Goal: Task Accomplishment & Management: Manage account settings

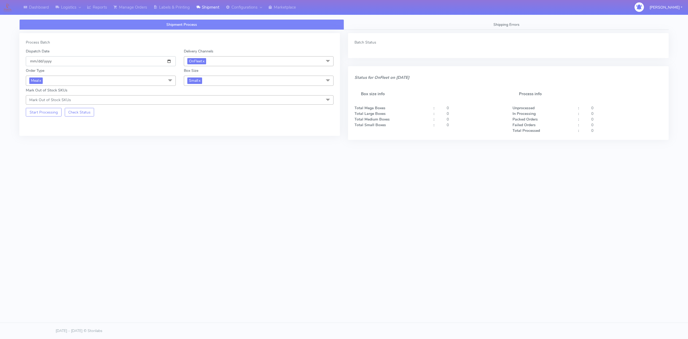
click at [170, 60] on input "[DATE]" at bounding box center [101, 61] width 150 height 10
type input "[DATE]"
click at [46, 116] on button "Start Processing" at bounding box center [44, 112] width 36 height 9
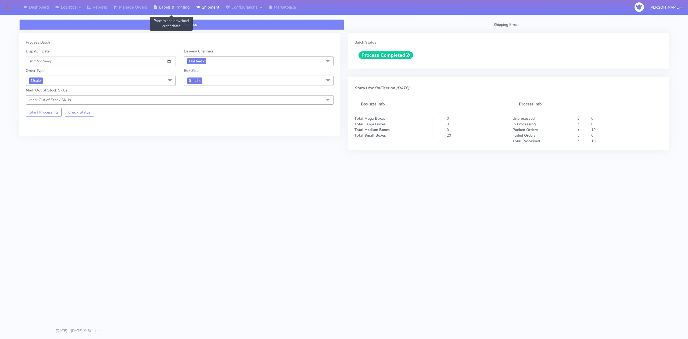
click at [169, 5] on link "Labels & Printing" at bounding box center [171, 7] width 43 height 15
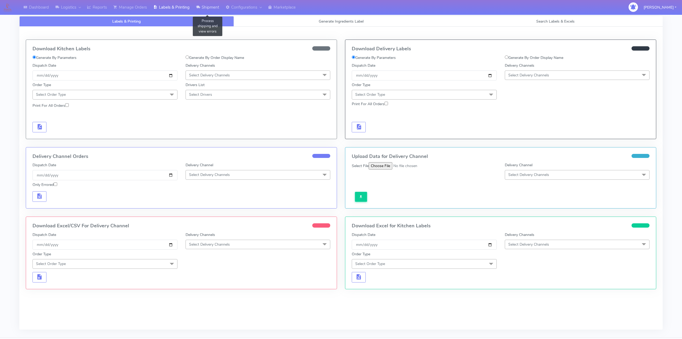
click at [216, 11] on link "Shipment" at bounding box center [208, 7] width 30 height 15
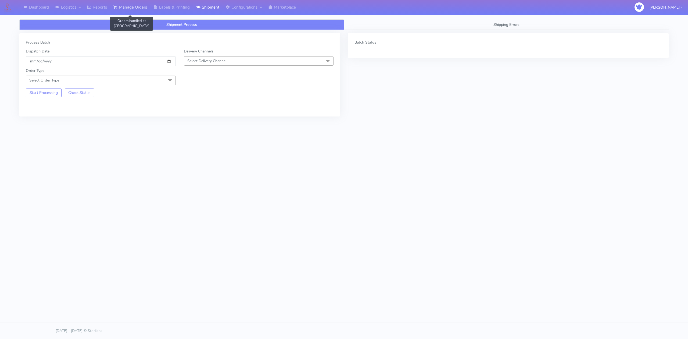
click at [125, 3] on link "Manage Orders" at bounding box center [130, 7] width 40 height 15
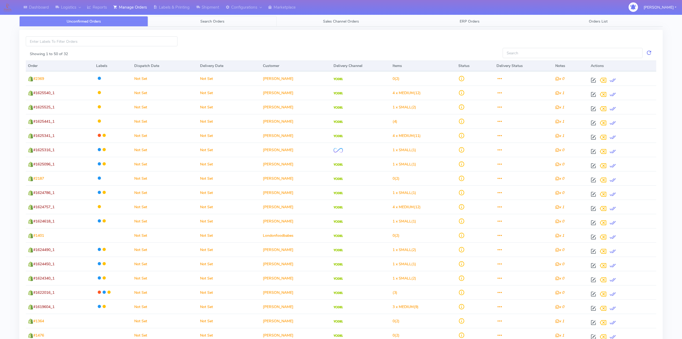
click at [198, 23] on link "Search Orders" at bounding box center [212, 21] width 129 height 10
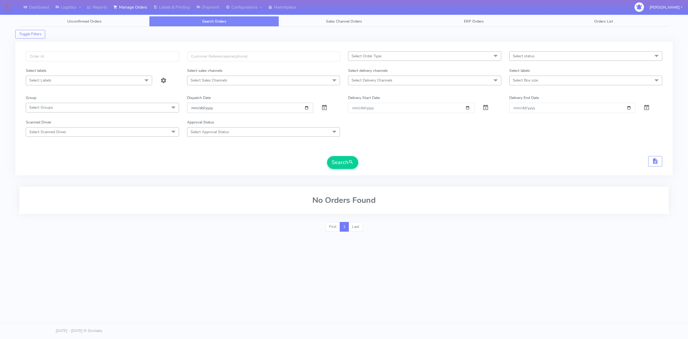
click at [308, 109] on input "[DATE]" at bounding box center [250, 108] width 126 height 10
type input "[DATE]"
click at [396, 59] on span "Select Order Type" at bounding box center [424, 55] width 153 height 9
click at [328, 96] on div "Dispatch Date" at bounding box center [263, 99] width 161 height 8
click at [397, 80] on span "Select Delivery Channels" at bounding box center [424, 79] width 153 height 9
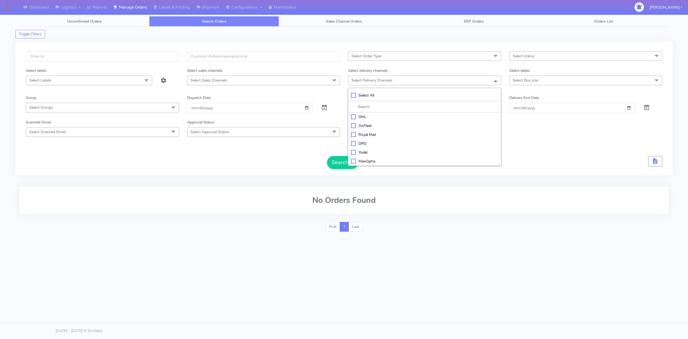
click at [366, 125] on div "OnFleet" at bounding box center [424, 126] width 147 height 6
checkbox input "true"
click at [335, 166] on button "Search" at bounding box center [342, 162] width 31 height 13
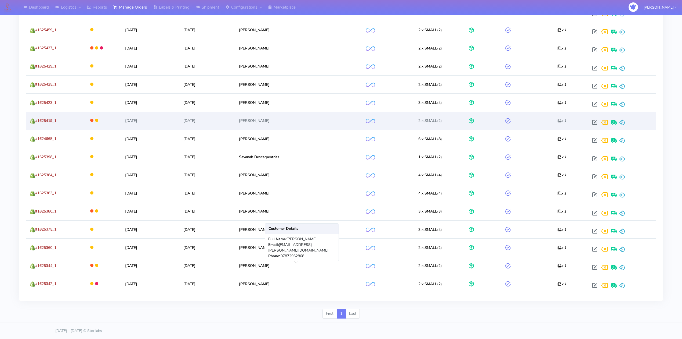
scroll to position [157, 0]
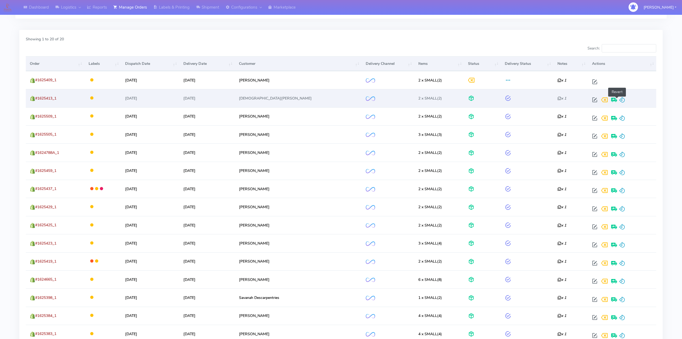
click at [619, 99] on span at bounding box center [622, 100] width 6 height 5
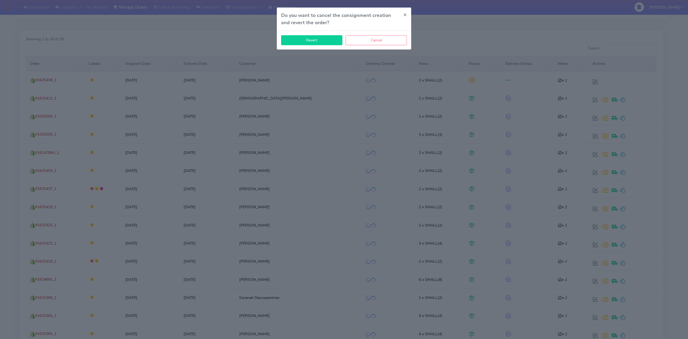
click at [312, 42] on button "Revert" at bounding box center [311, 40] width 61 height 10
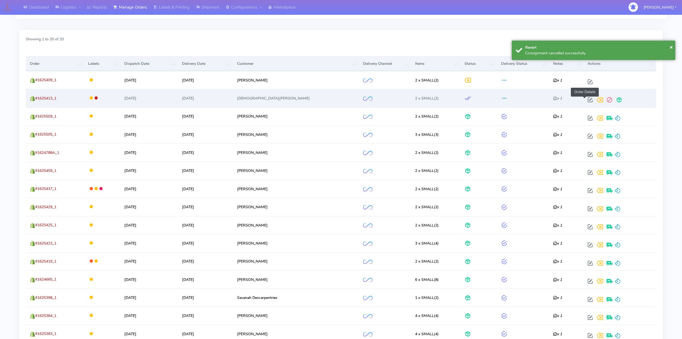
click at [586, 101] on span at bounding box center [591, 100] width 10 height 5
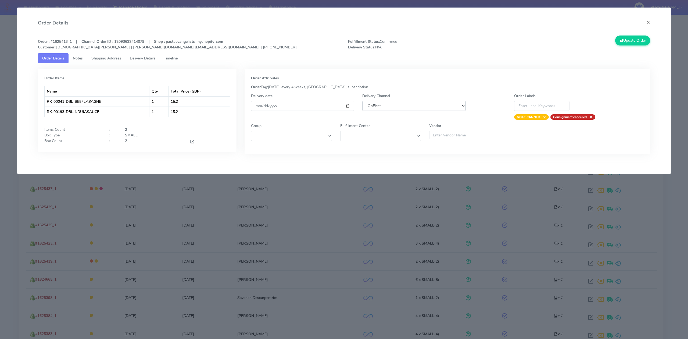
click at [384, 108] on select "DHL OnFleet Royal Mail DPD Yodel MaxOptra Amazon Collection" at bounding box center [413, 106] width 103 height 10
select select "5"
click at [362, 101] on select "DHL OnFleet Royal Mail DPD Yodel MaxOptra Amazon Collection" at bounding box center [413, 106] width 103 height 10
click at [632, 42] on button "Update Order" at bounding box center [632, 40] width 35 height 10
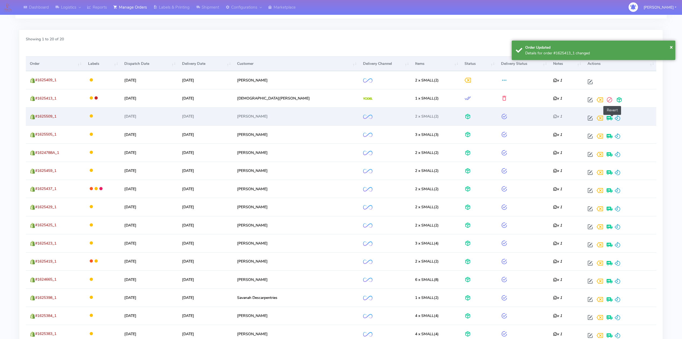
click at [615, 119] on span at bounding box center [618, 119] width 6 height 5
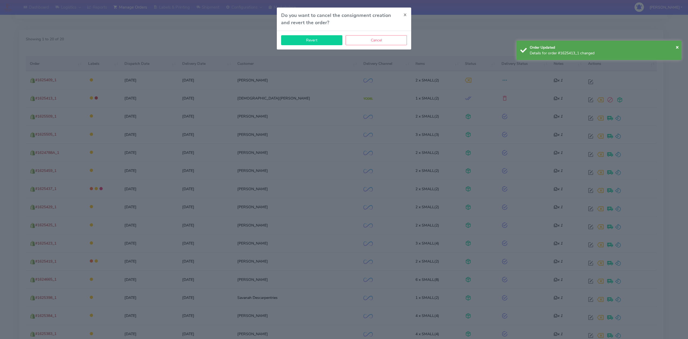
click at [318, 41] on button "Revert" at bounding box center [311, 40] width 61 height 10
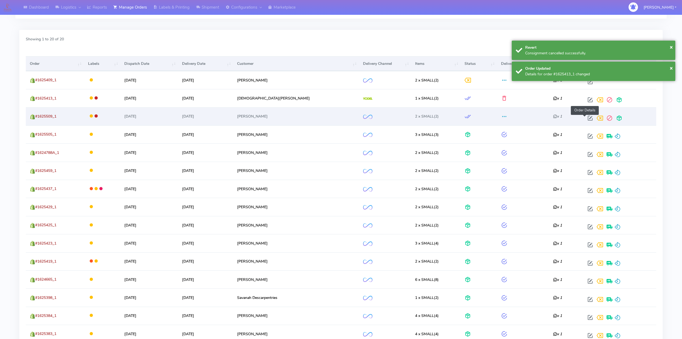
click at [586, 117] on span at bounding box center [591, 119] width 10 height 5
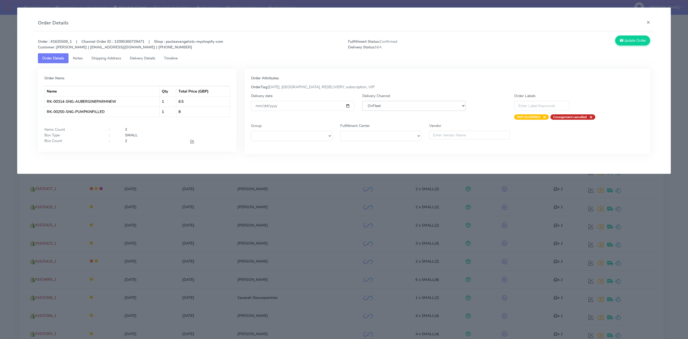
click at [430, 109] on select "DHL OnFleet Royal Mail DPD Yodel MaxOptra Amazon Collection" at bounding box center [413, 106] width 103 height 10
select select "5"
click at [362, 101] on select "DHL OnFleet Royal Mail DPD Yodel MaxOptra Amazon Collection" at bounding box center [413, 106] width 103 height 10
click at [633, 38] on button "Update Order" at bounding box center [632, 40] width 35 height 10
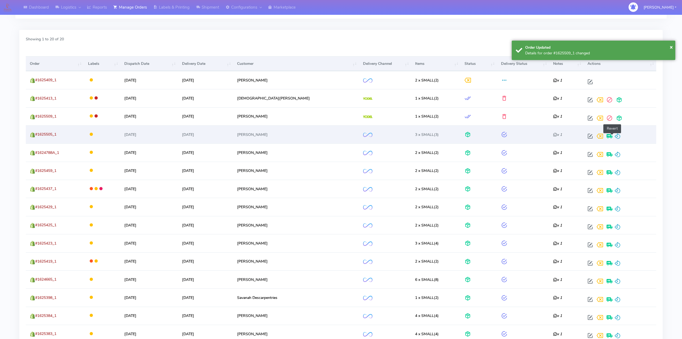
click at [615, 139] on span at bounding box center [618, 137] width 6 height 5
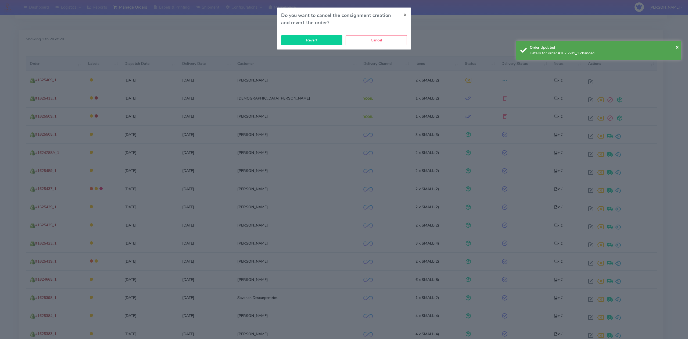
click at [318, 41] on button "Revert" at bounding box center [311, 40] width 61 height 10
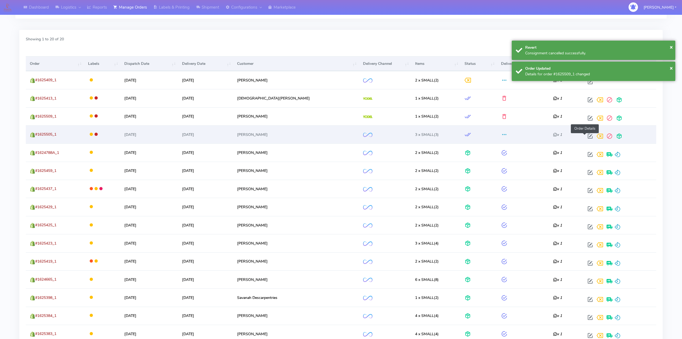
click at [586, 135] on span at bounding box center [591, 137] width 10 height 5
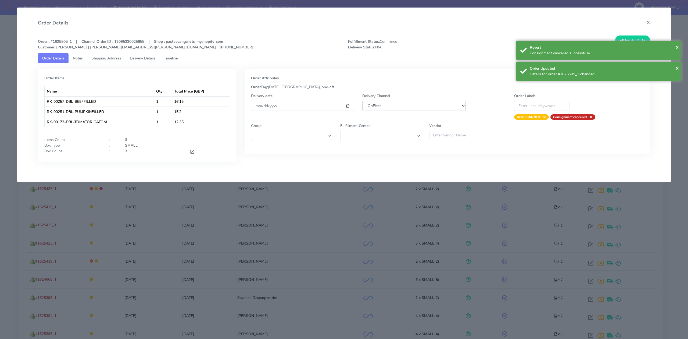
click at [429, 109] on select "DHL OnFleet Royal Mail DPD Yodel MaxOptra Amazon Collection" at bounding box center [413, 106] width 103 height 10
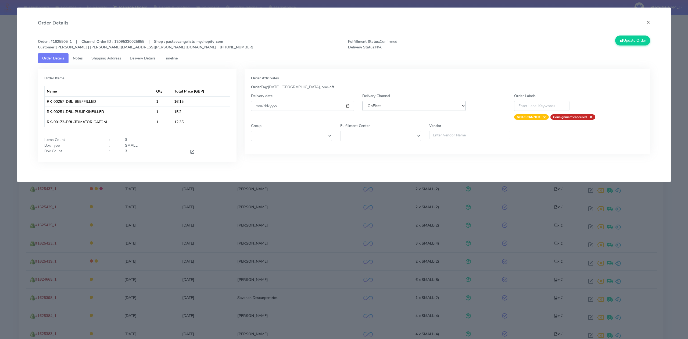
select select "5"
click at [362, 101] on select "DHL OnFleet Royal Mail DPD Yodel MaxOptra Amazon Collection" at bounding box center [413, 106] width 103 height 10
click at [629, 42] on button "Update Order" at bounding box center [632, 40] width 35 height 10
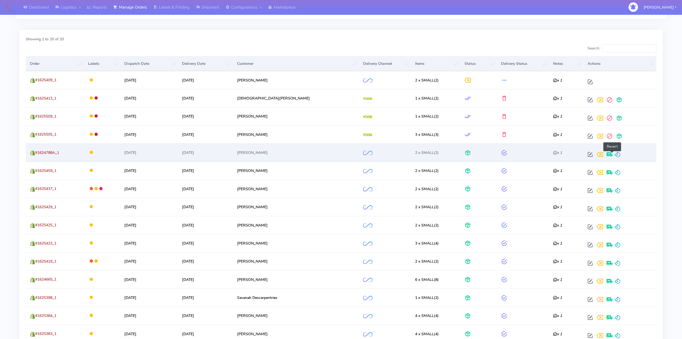
click at [615, 153] on span at bounding box center [618, 155] width 6 height 5
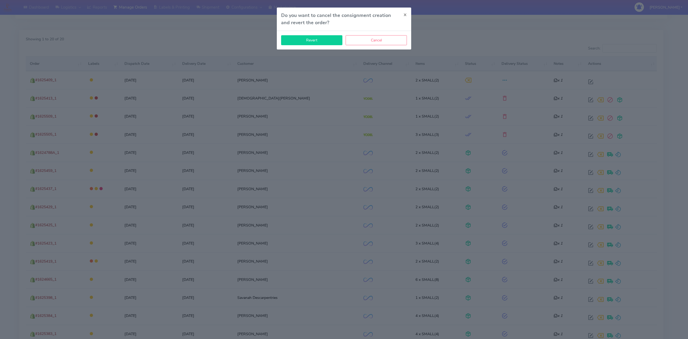
click at [314, 42] on button "Revert" at bounding box center [311, 40] width 61 height 10
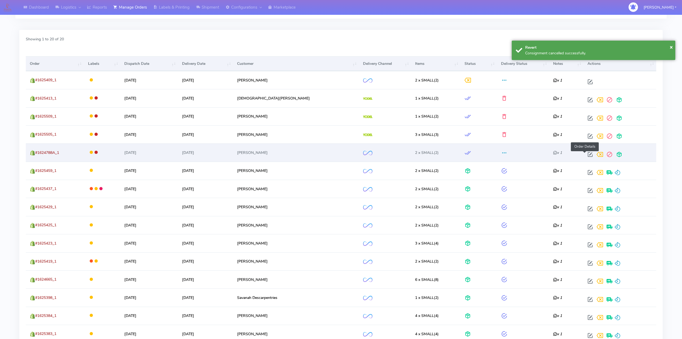
click at [586, 155] on span at bounding box center [591, 155] width 10 height 5
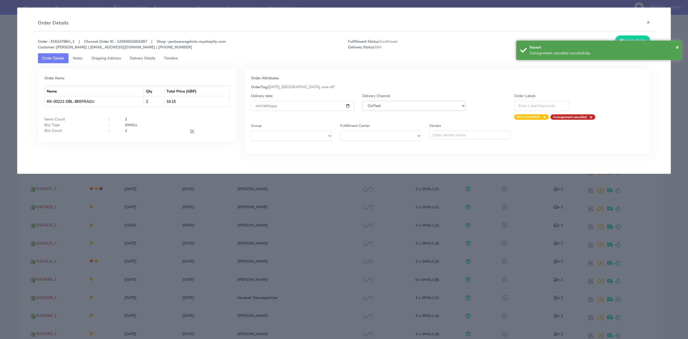
click at [373, 104] on select "DHL OnFleet Royal Mail DPD Yodel MaxOptra Amazon Collection" at bounding box center [413, 106] width 103 height 10
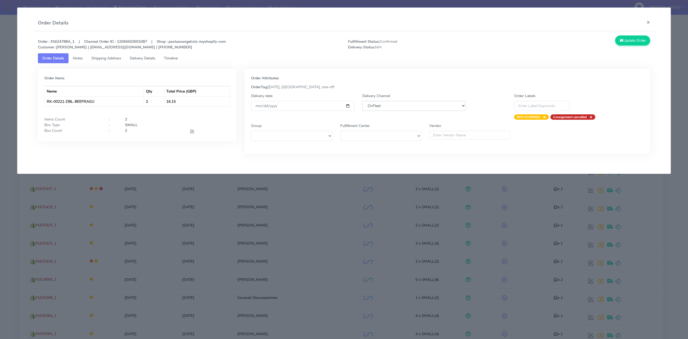
select select "5"
click at [362, 101] on select "DHL OnFleet Royal Mail DPD Yodel MaxOptra Amazon Collection" at bounding box center [413, 106] width 103 height 10
click at [637, 42] on button "Update Order" at bounding box center [632, 40] width 35 height 10
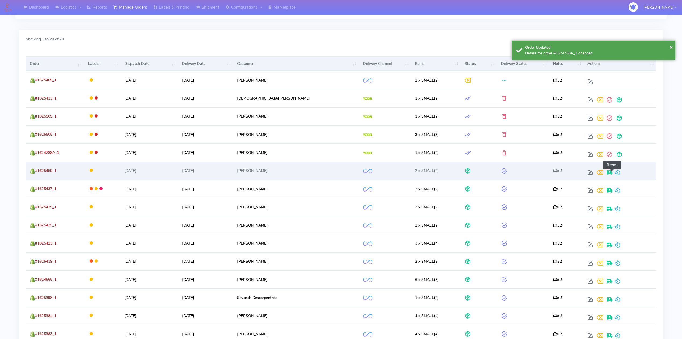
click at [615, 173] on span at bounding box center [618, 173] width 6 height 5
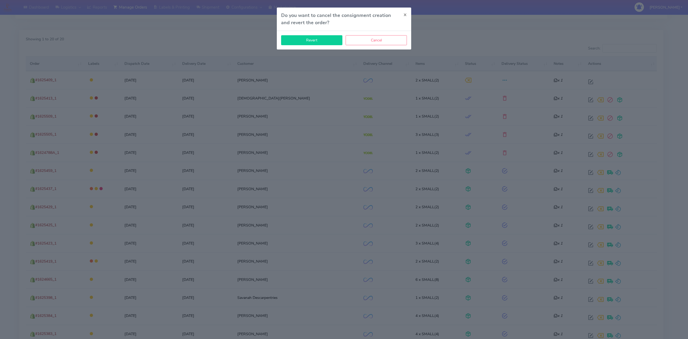
click at [327, 41] on button "Revert" at bounding box center [311, 40] width 61 height 10
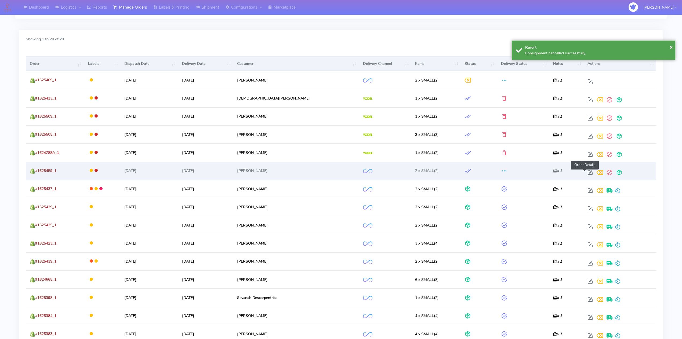
click at [586, 171] on span at bounding box center [591, 173] width 10 height 5
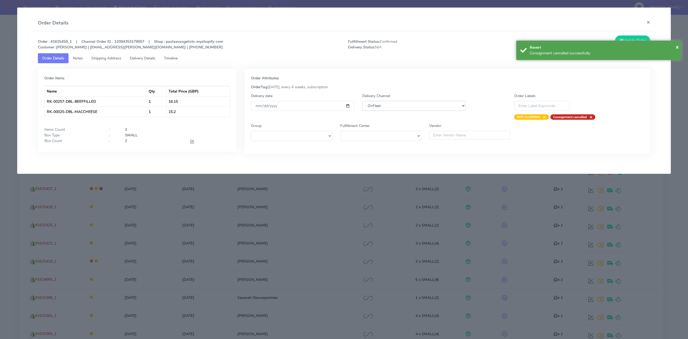
click at [438, 105] on select "DHL OnFleet Royal Mail DPD Yodel MaxOptra Amazon Collection" at bounding box center [413, 106] width 103 height 10
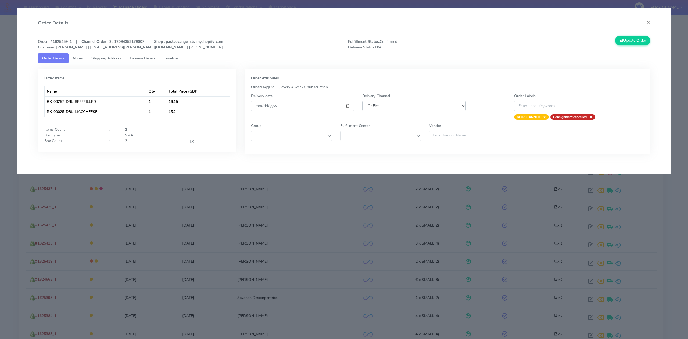
select select "5"
click at [362, 101] on select "DHL OnFleet Royal Mail DPD Yodel MaxOptra Amazon Collection" at bounding box center [413, 106] width 103 height 10
click at [634, 41] on button "Update Order" at bounding box center [632, 40] width 35 height 10
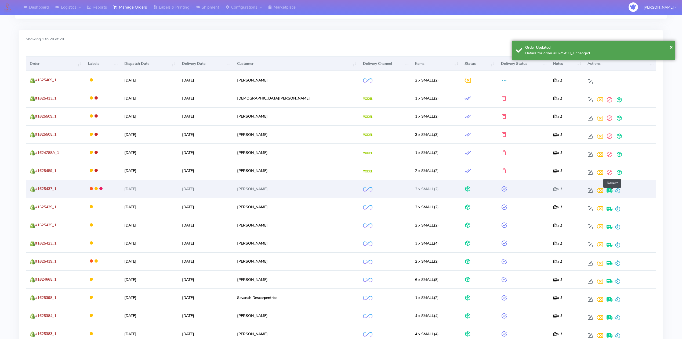
click at [615, 191] on span at bounding box center [618, 191] width 6 height 5
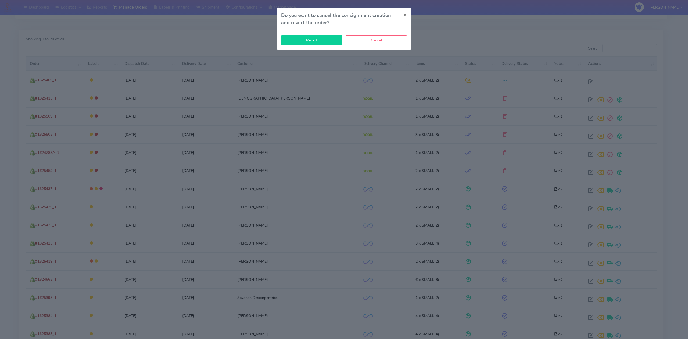
click at [312, 40] on button "Revert" at bounding box center [311, 40] width 61 height 10
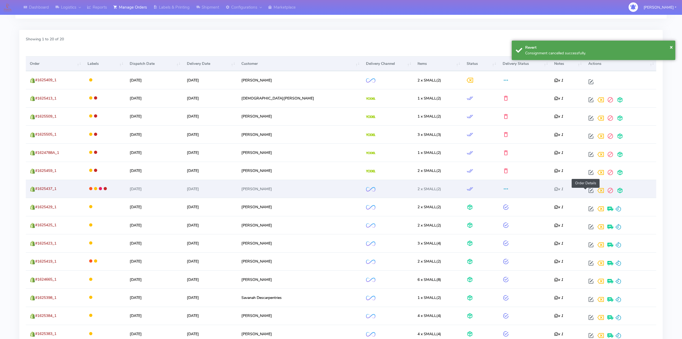
click at [587, 189] on span at bounding box center [592, 191] width 10 height 5
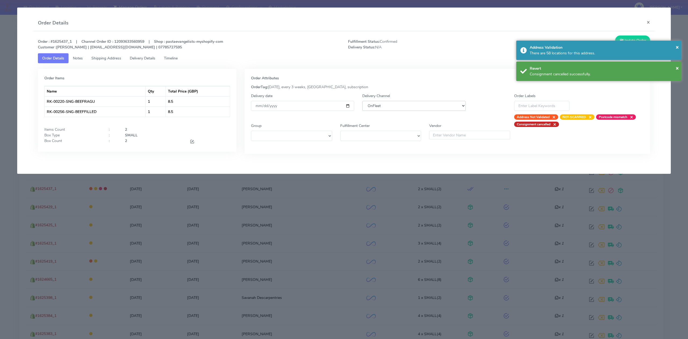
click at [383, 110] on select "DHL OnFleet Royal Mail DPD Yodel MaxOptra Amazon Collection" at bounding box center [413, 106] width 103 height 10
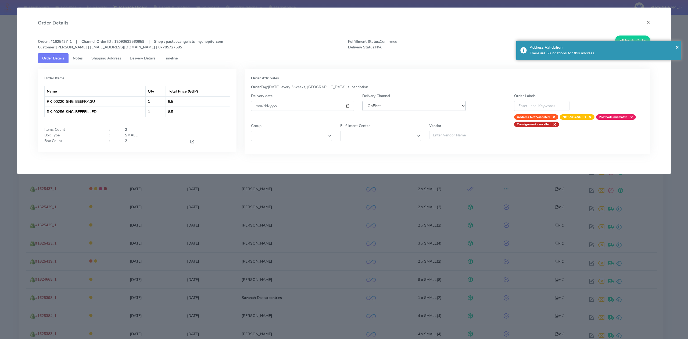
select select "5"
click at [362, 101] on select "DHL OnFleet Royal Mail DPD Yodel MaxOptra Amazon Collection" at bounding box center [413, 106] width 103 height 10
click at [624, 39] on button "Update Order" at bounding box center [632, 40] width 35 height 10
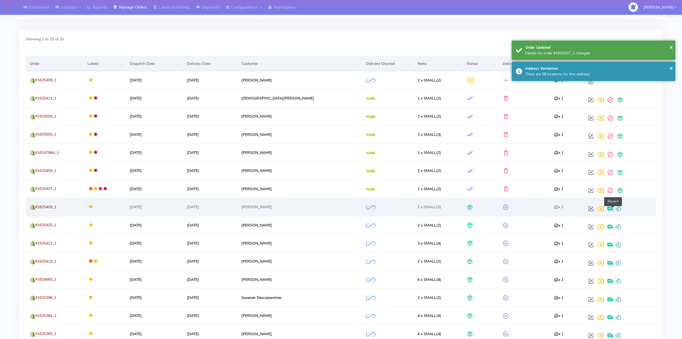
click at [616, 209] on span at bounding box center [619, 209] width 6 height 5
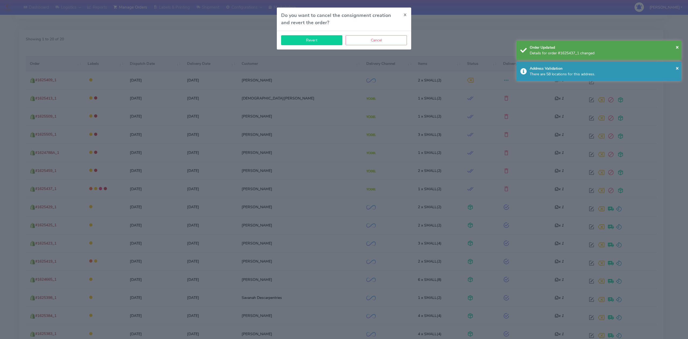
click at [315, 39] on button "Revert" at bounding box center [311, 40] width 61 height 10
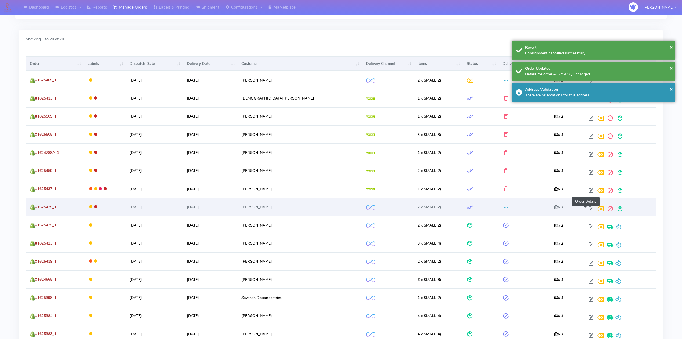
click at [587, 208] on span at bounding box center [592, 209] width 10 height 5
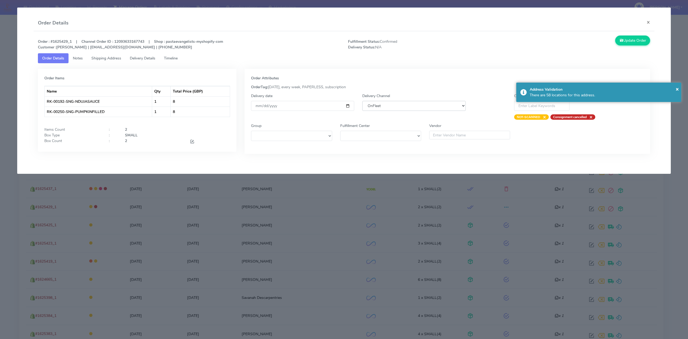
click at [417, 101] on select "DHL OnFleet Royal Mail DPD Yodel MaxOptra Amazon Collection" at bounding box center [413, 106] width 103 height 10
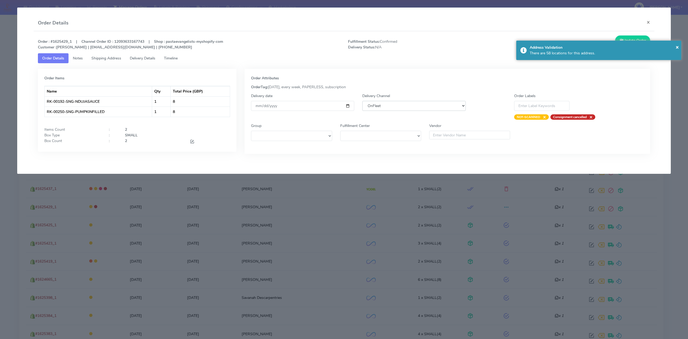
select select "5"
click at [362, 101] on select "DHL OnFleet Royal Mail DPD Yodel MaxOptra Amazon Collection" at bounding box center [413, 106] width 103 height 10
click at [624, 38] on button "Update Order" at bounding box center [632, 40] width 35 height 10
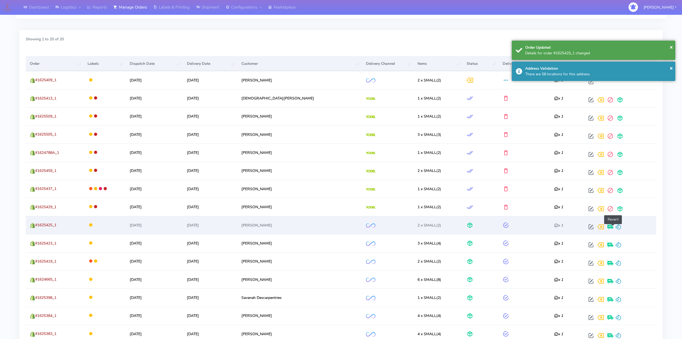
click at [616, 225] on span at bounding box center [619, 227] width 6 height 5
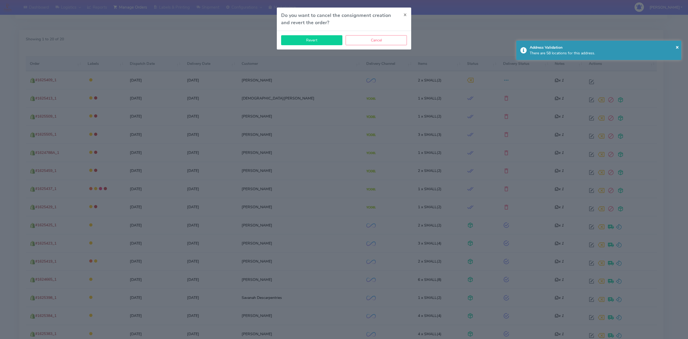
click at [329, 42] on button "Revert" at bounding box center [311, 40] width 61 height 10
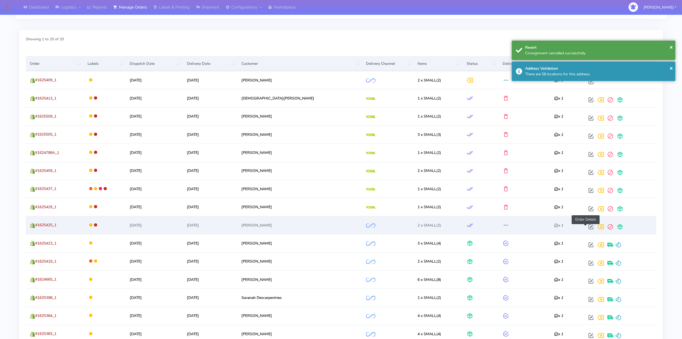
click at [587, 226] on span at bounding box center [592, 227] width 10 height 5
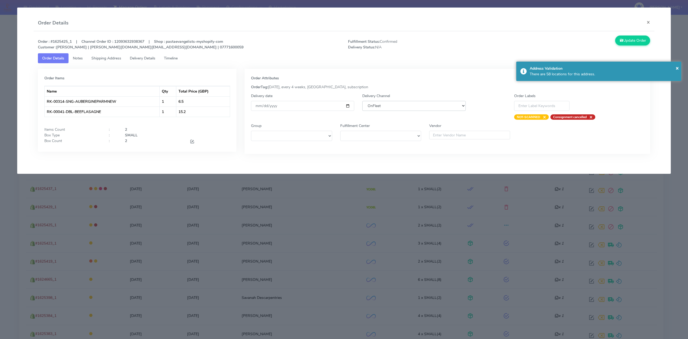
click at [413, 108] on select "DHL OnFleet Royal Mail DPD Yodel MaxOptra Amazon Collection" at bounding box center [413, 106] width 103 height 10
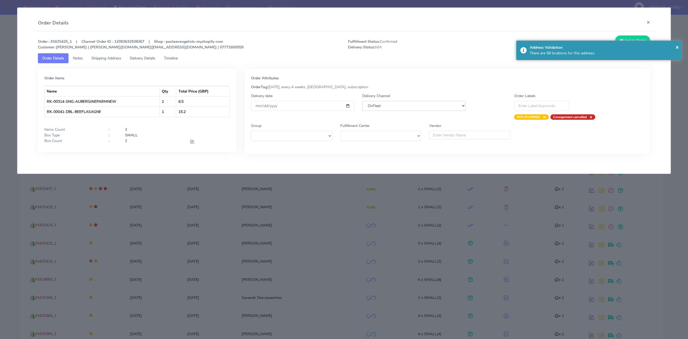
select select "5"
click at [362, 101] on select "DHL OnFleet Royal Mail DPD Yodel MaxOptra Amazon Collection" at bounding box center [413, 106] width 103 height 10
click at [624, 39] on button "Update Order" at bounding box center [632, 40] width 35 height 10
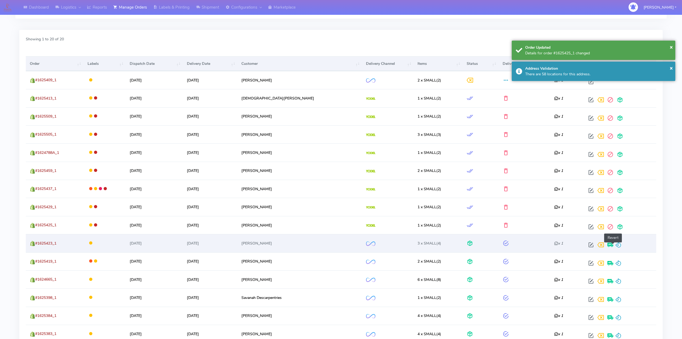
click at [616, 245] on span at bounding box center [619, 245] width 6 height 5
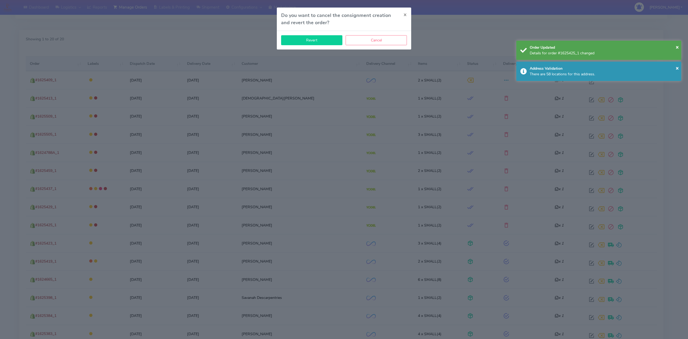
click at [316, 40] on button "Revert" at bounding box center [311, 40] width 61 height 10
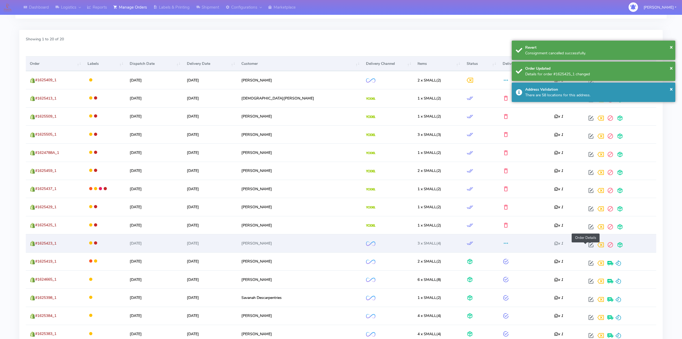
click at [588, 246] on span at bounding box center [592, 245] width 10 height 5
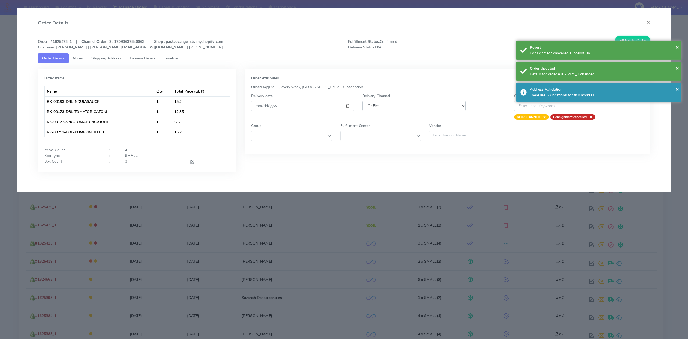
click at [412, 105] on select "DHL OnFleet Royal Mail DPD Yodel MaxOptra Amazon Collection" at bounding box center [413, 106] width 103 height 10
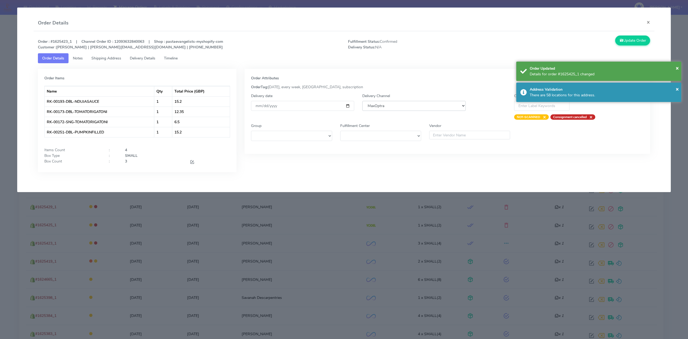
click at [362, 101] on select "DHL OnFleet Royal Mail DPD Yodel MaxOptra Amazon Collection" at bounding box center [413, 106] width 103 height 10
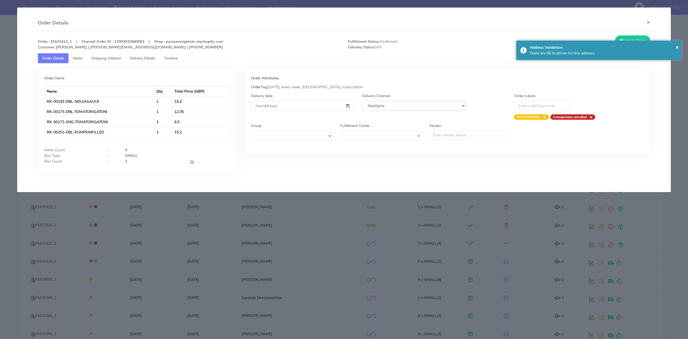
click at [402, 109] on select "DHL OnFleet Royal Mail DPD Yodel MaxOptra Amazon Collection" at bounding box center [413, 106] width 103 height 10
select select "5"
click at [362, 101] on select "DHL OnFleet Royal Mail DPD Yodel MaxOptra Amazon Collection" at bounding box center [413, 106] width 103 height 10
click at [626, 37] on button "Update Order" at bounding box center [632, 40] width 35 height 10
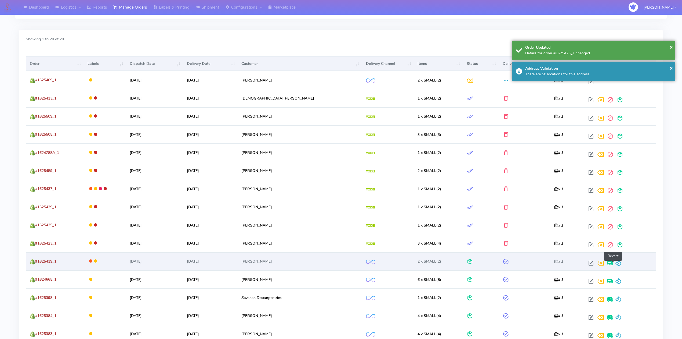
click at [616, 265] on span at bounding box center [619, 263] width 6 height 5
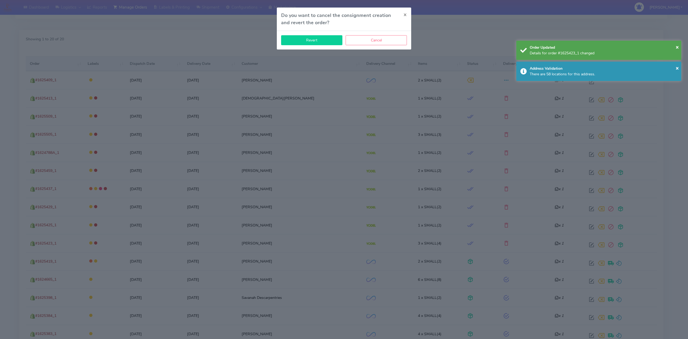
click at [329, 41] on button "Revert" at bounding box center [311, 40] width 61 height 10
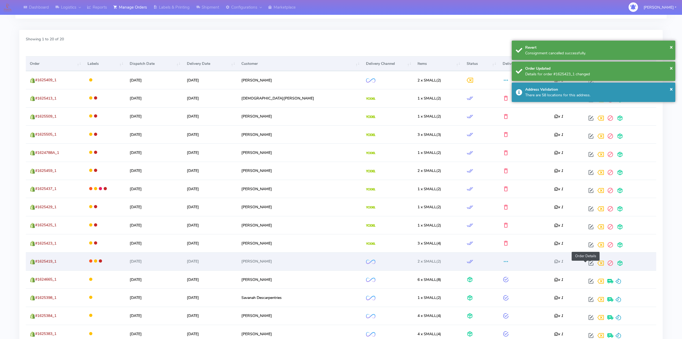
click at [587, 263] on span at bounding box center [592, 263] width 10 height 5
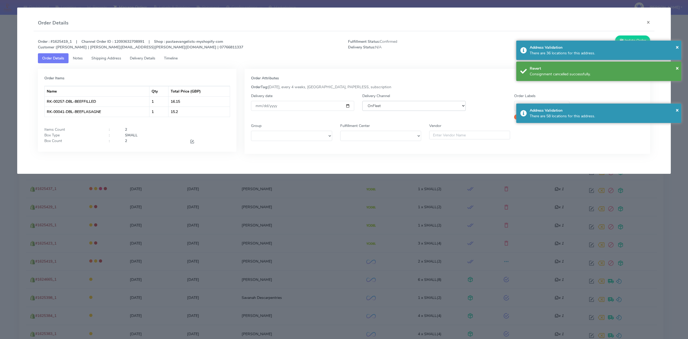
click at [372, 106] on select "DHL OnFleet Royal Mail DPD Yodel MaxOptra Amazon Collection" at bounding box center [413, 106] width 103 height 10
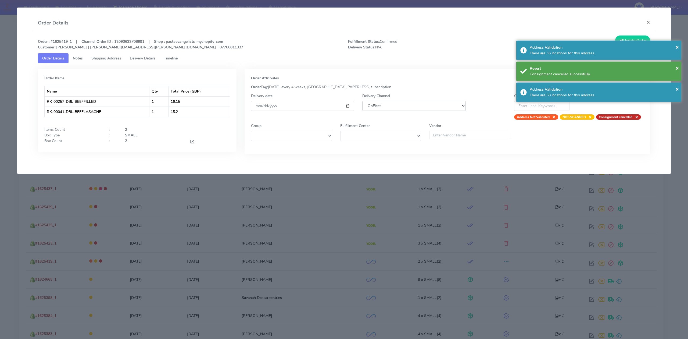
select select "5"
click at [362, 101] on select "DHL OnFleet Royal Mail DPD Yodel MaxOptra Amazon Collection" at bounding box center [413, 106] width 103 height 10
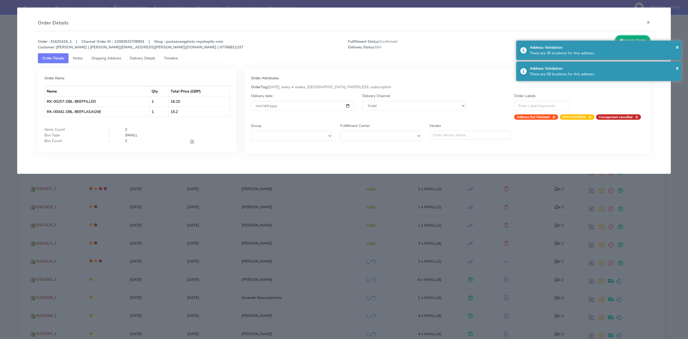
click at [639, 36] on button "Update Order" at bounding box center [632, 40] width 35 height 10
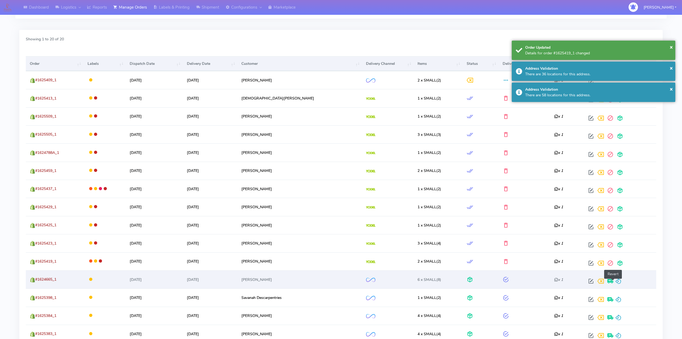
click at [616, 281] on span at bounding box center [619, 281] width 6 height 5
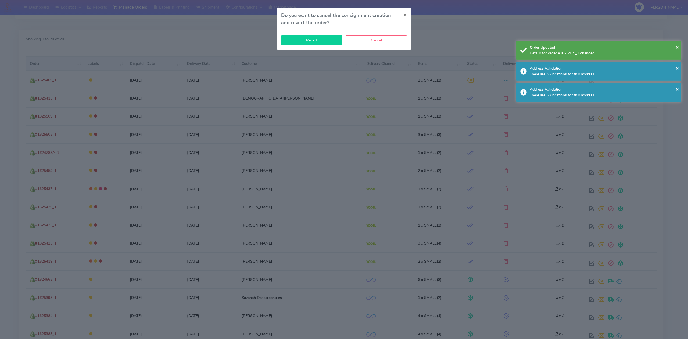
click at [319, 40] on button "Revert" at bounding box center [311, 40] width 61 height 10
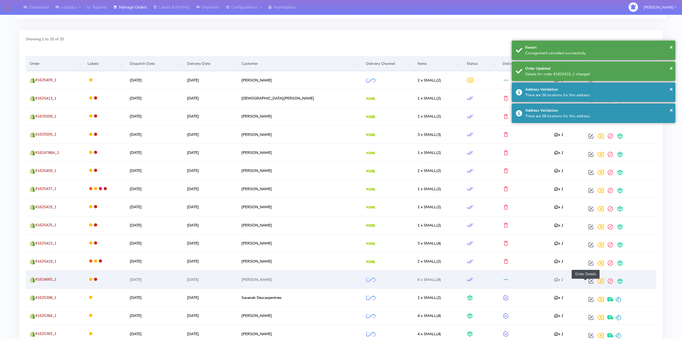
click at [587, 283] on span at bounding box center [592, 281] width 10 height 5
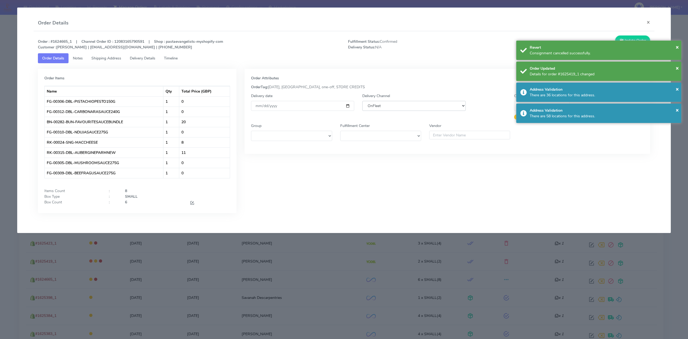
click at [404, 107] on select "DHL OnFleet Royal Mail DPD Yodel MaxOptra Amazon Collection" at bounding box center [413, 106] width 103 height 10
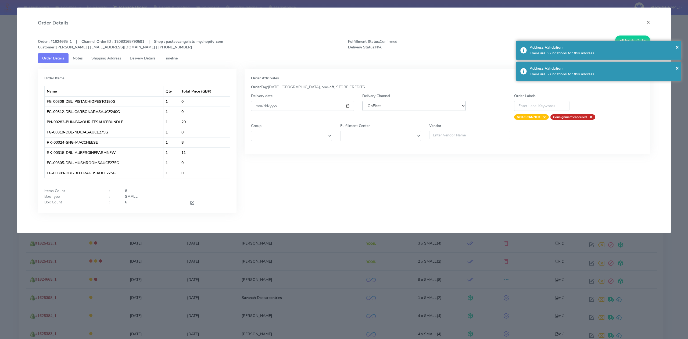
select select "5"
click at [362, 101] on select "DHL OnFleet Royal Mail DPD Yodel MaxOptra Amazon Collection" at bounding box center [413, 106] width 103 height 10
click at [631, 37] on button "Update Order" at bounding box center [632, 40] width 35 height 10
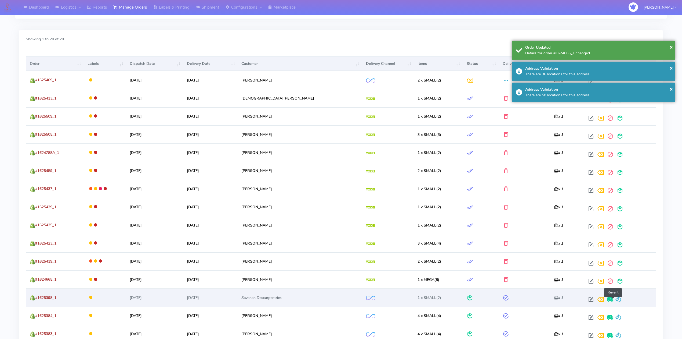
click at [616, 300] on span at bounding box center [619, 300] width 6 height 5
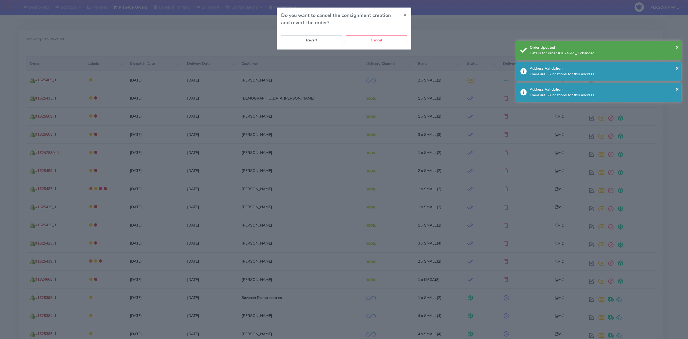
drag, startPoint x: 319, startPoint y: 40, endPoint x: 337, endPoint y: 55, distance: 22.7
click at [319, 40] on button "Revert" at bounding box center [311, 40] width 61 height 10
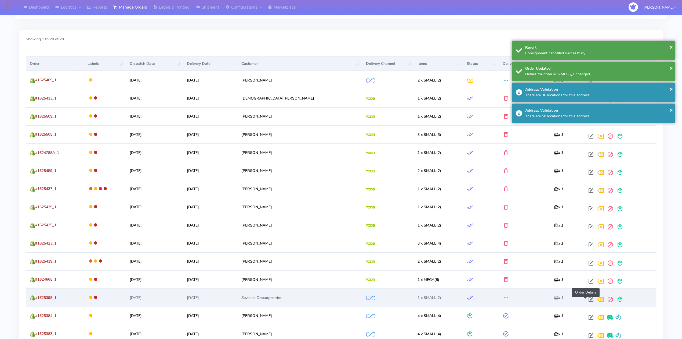
click at [587, 301] on span at bounding box center [592, 300] width 10 height 5
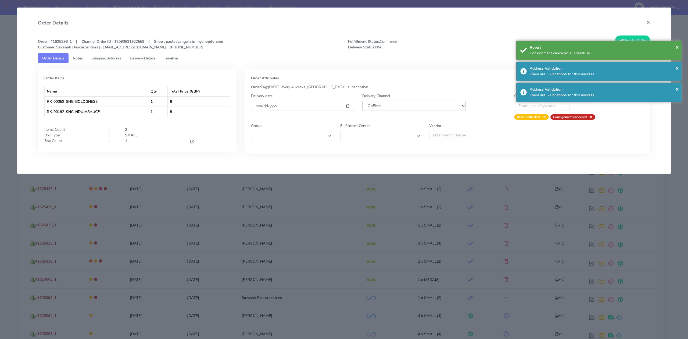
click at [406, 103] on select "DHL OnFleet Royal Mail DPD Yodel MaxOptra Amazon Collection" at bounding box center [413, 106] width 103 height 10
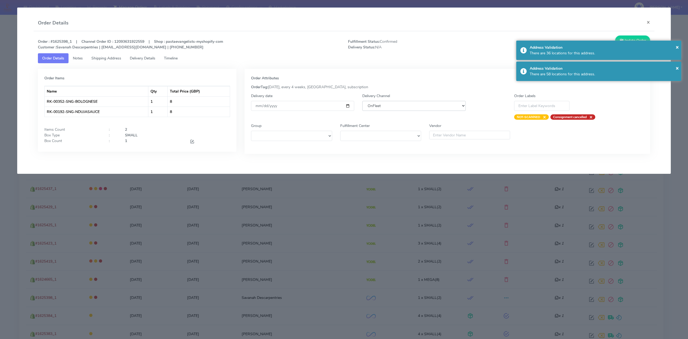
select select "5"
click at [362, 101] on select "DHL OnFleet Royal Mail DPD Yodel MaxOptra Amazon Collection" at bounding box center [413, 106] width 103 height 10
click at [628, 39] on button "Update Order" at bounding box center [632, 40] width 35 height 10
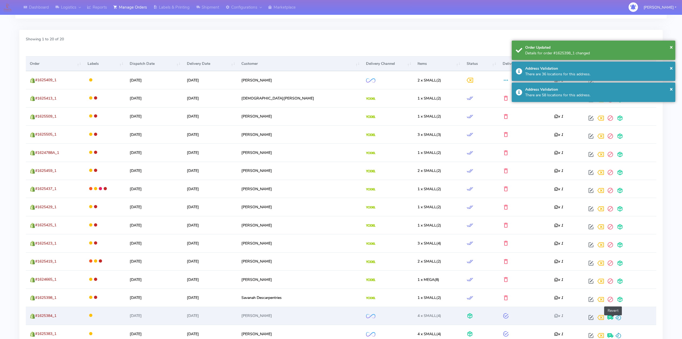
click at [616, 321] on span at bounding box center [619, 318] width 6 height 5
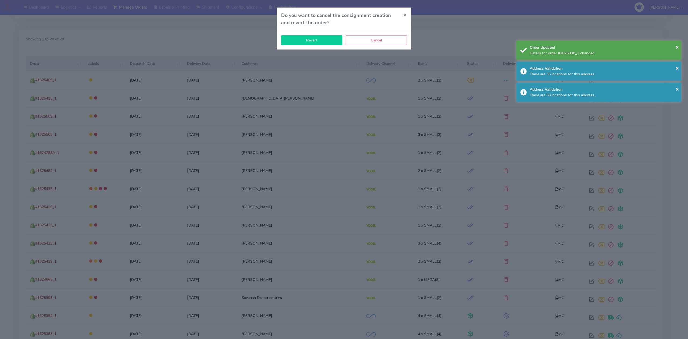
click at [327, 44] on button "Revert" at bounding box center [311, 40] width 61 height 10
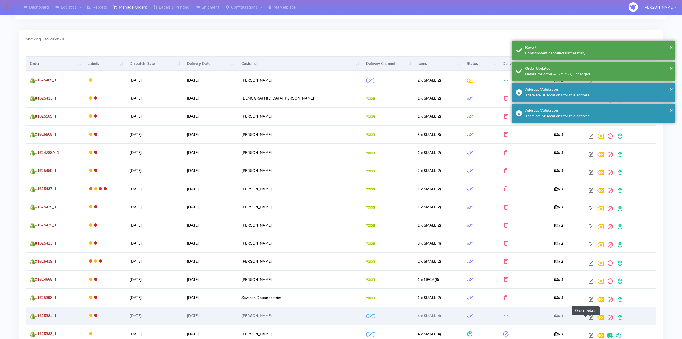
click at [587, 319] on span at bounding box center [592, 318] width 10 height 5
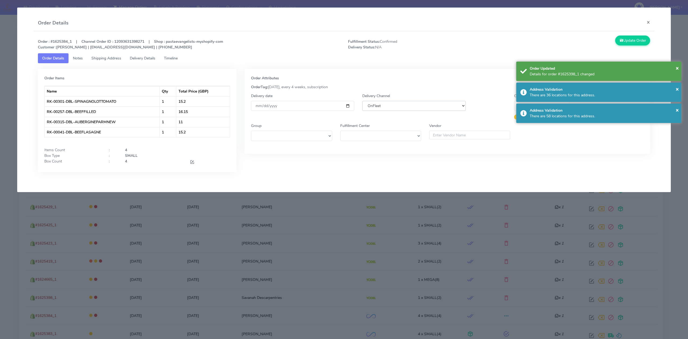
click at [429, 107] on select "DHL OnFleet Royal Mail DPD Yodel MaxOptra Amazon Collection" at bounding box center [413, 106] width 103 height 10
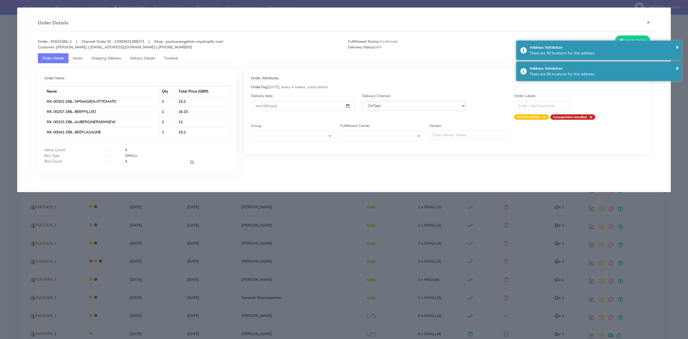
select select "5"
click at [362, 101] on select "DHL OnFleet Royal Mail DPD Yodel MaxOptra Amazon Collection" at bounding box center [413, 106] width 103 height 10
click at [644, 38] on button "Update Order" at bounding box center [632, 40] width 35 height 10
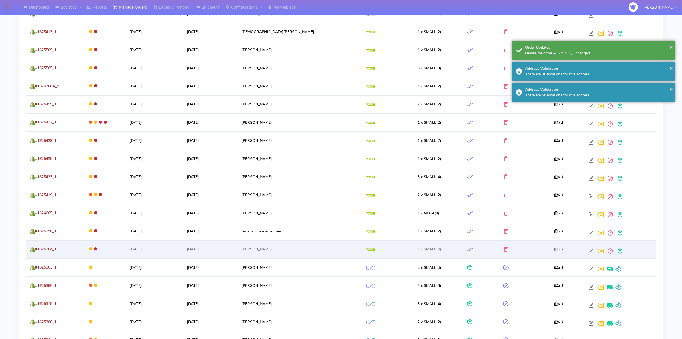
scroll to position [229, 0]
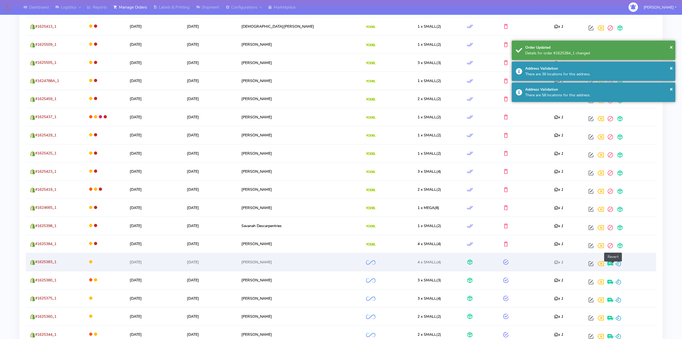
click at [616, 264] on span at bounding box center [619, 264] width 6 height 5
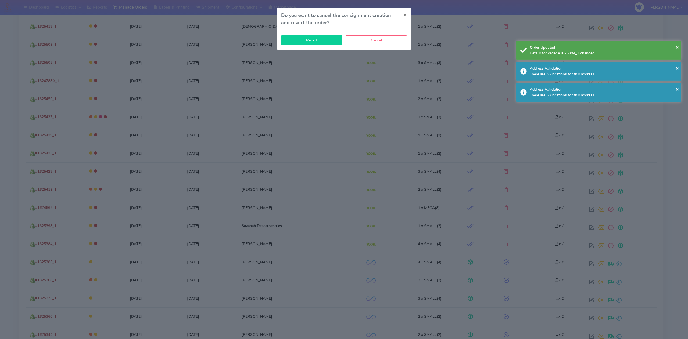
click at [307, 41] on button "Revert" at bounding box center [311, 40] width 61 height 10
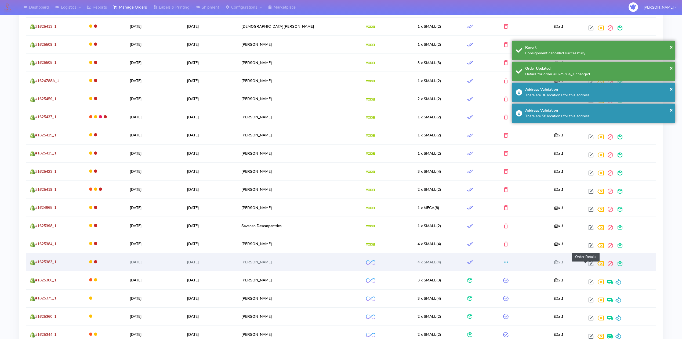
click at [587, 264] on span at bounding box center [592, 264] width 10 height 5
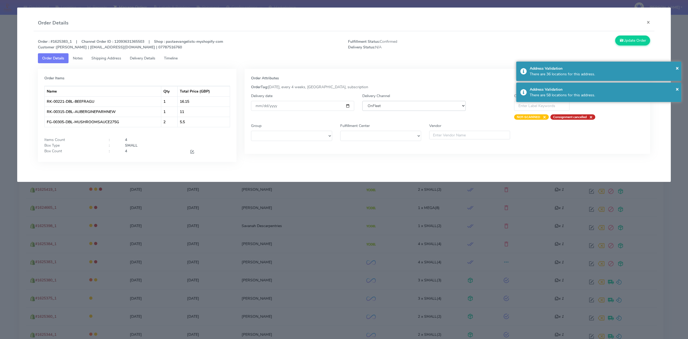
click at [430, 108] on select "DHL OnFleet Royal Mail DPD Yodel MaxOptra Amazon Collection" at bounding box center [413, 106] width 103 height 10
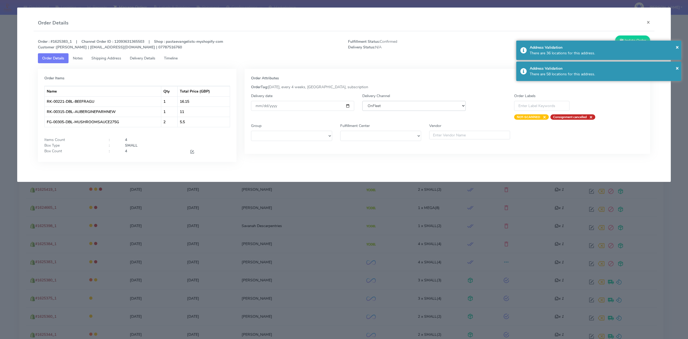
select select "5"
click at [362, 101] on select "DHL OnFleet Royal Mail DPD Yodel MaxOptra Amazon Collection" at bounding box center [413, 106] width 103 height 10
click at [623, 37] on button "Update Order" at bounding box center [632, 40] width 35 height 10
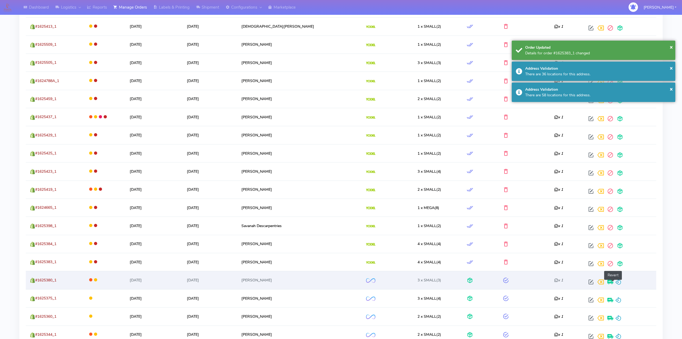
click at [616, 285] on span at bounding box center [619, 282] width 6 height 5
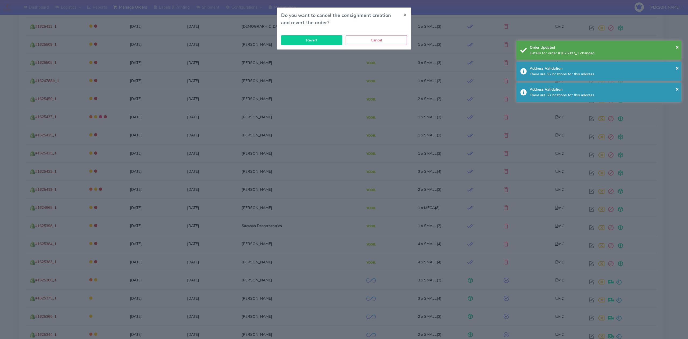
click at [321, 40] on button "Revert" at bounding box center [311, 40] width 61 height 10
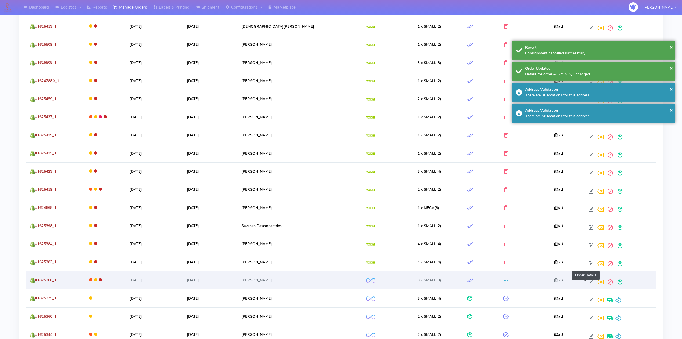
click at [587, 281] on span at bounding box center [592, 282] width 10 height 5
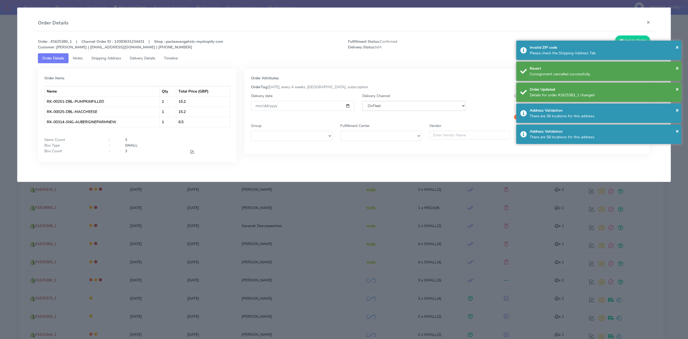
click at [439, 104] on select "DHL OnFleet Royal Mail DPD Yodel MaxOptra Amazon Collection" at bounding box center [413, 106] width 103 height 10
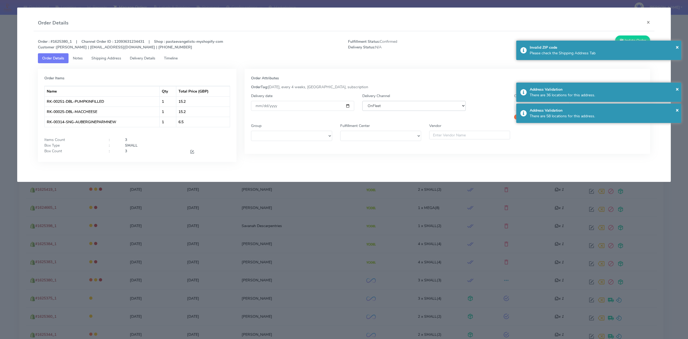
select select "5"
click at [362, 101] on select "DHL OnFleet Royal Mail DPD Yodel MaxOptra Amazon Collection" at bounding box center [413, 106] width 103 height 10
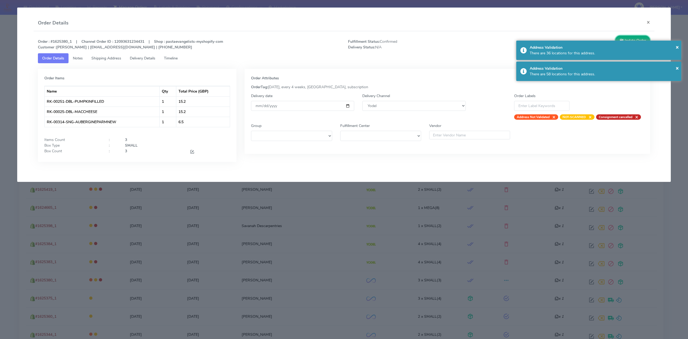
click at [631, 39] on button "Update Order" at bounding box center [632, 40] width 35 height 10
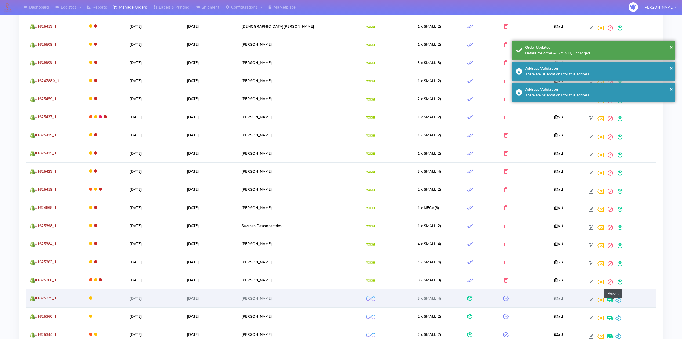
click at [616, 302] on span at bounding box center [619, 300] width 6 height 5
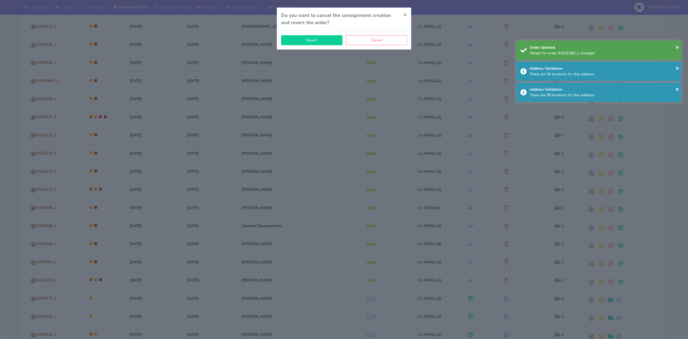
click at [328, 40] on button "Revert" at bounding box center [311, 40] width 61 height 10
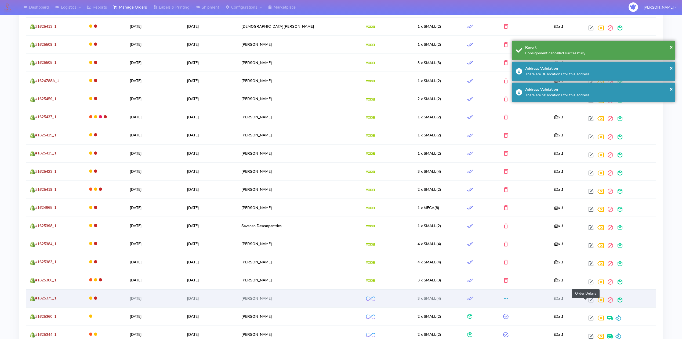
click at [587, 302] on span at bounding box center [592, 300] width 10 height 5
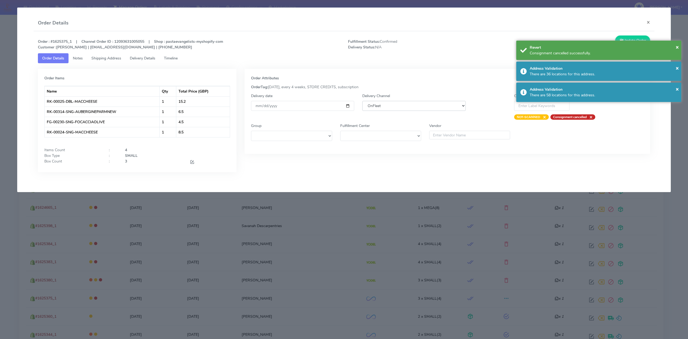
click at [404, 102] on select "DHL OnFleet Royal Mail DPD Yodel MaxOptra Amazon Collection" at bounding box center [413, 106] width 103 height 10
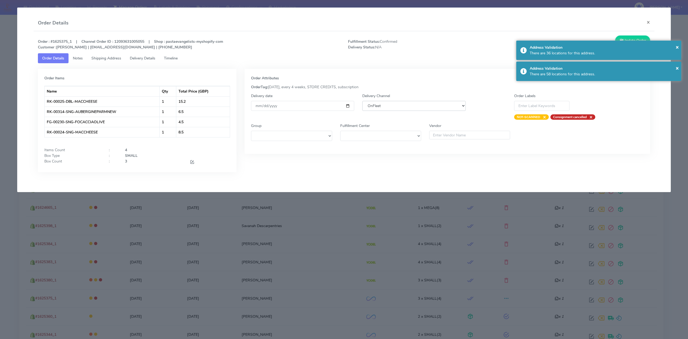
select select "5"
click at [362, 101] on select "DHL OnFleet Royal Mail DPD Yodel MaxOptra Amazon Collection" at bounding box center [413, 106] width 103 height 10
click at [622, 38] on button "Update Order" at bounding box center [632, 40] width 35 height 10
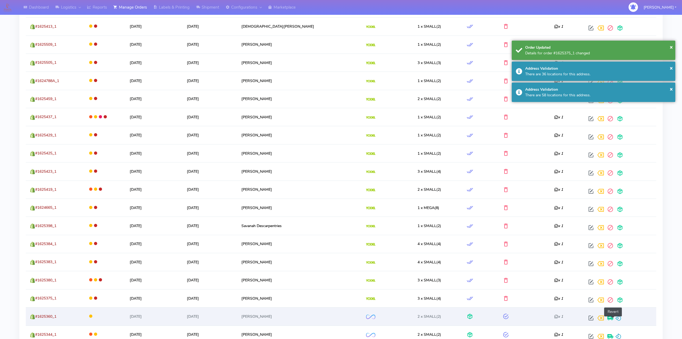
click at [616, 319] on span at bounding box center [619, 318] width 6 height 5
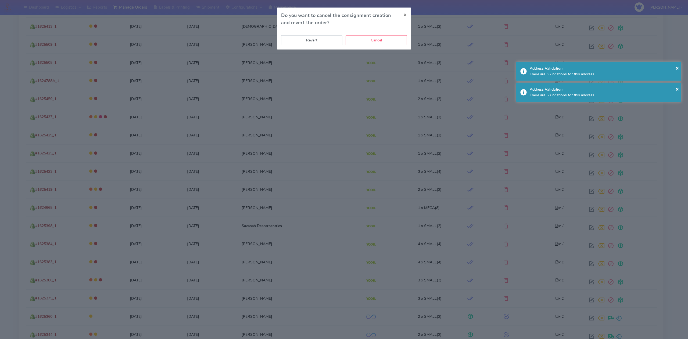
drag, startPoint x: 313, startPoint y: 41, endPoint x: 325, endPoint y: 51, distance: 15.1
click at [313, 41] on button "Revert" at bounding box center [311, 40] width 61 height 10
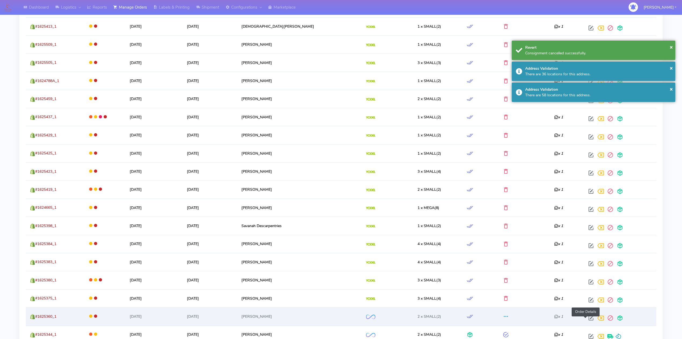
click at [587, 319] on span at bounding box center [592, 318] width 10 height 5
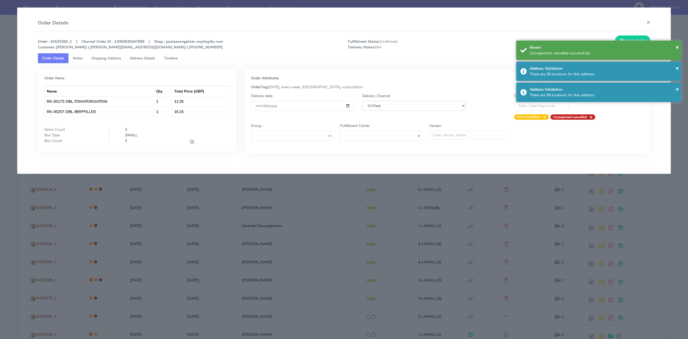
click at [413, 105] on select "DHL OnFleet Royal Mail DPD Yodel MaxOptra Amazon Collection" at bounding box center [413, 106] width 103 height 10
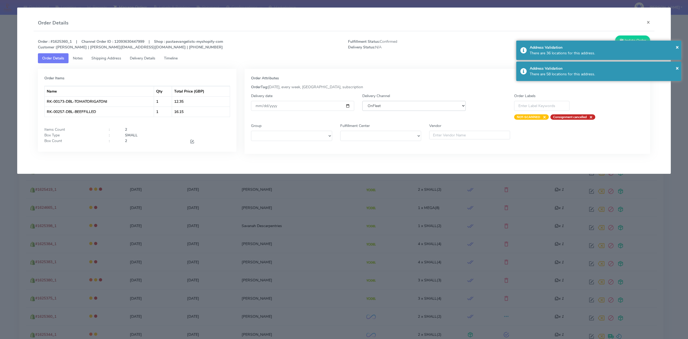
select select "5"
click at [362, 101] on select "DHL OnFleet Royal Mail DPD Yodel MaxOptra Amazon Collection" at bounding box center [413, 106] width 103 height 10
click at [626, 39] on button "Update Order" at bounding box center [632, 40] width 35 height 10
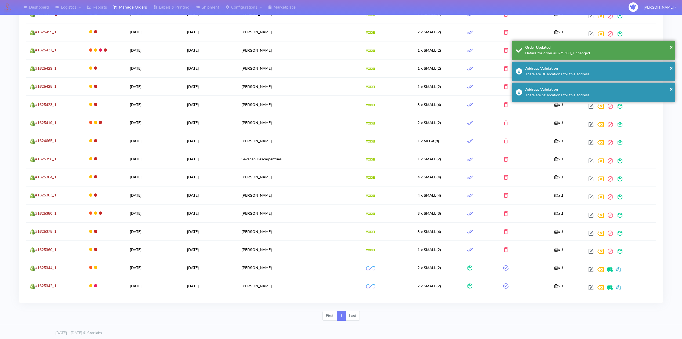
scroll to position [300, 0]
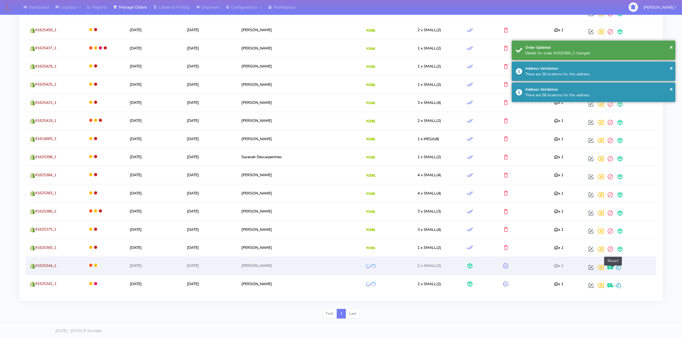
click at [616, 268] on span at bounding box center [619, 268] width 6 height 5
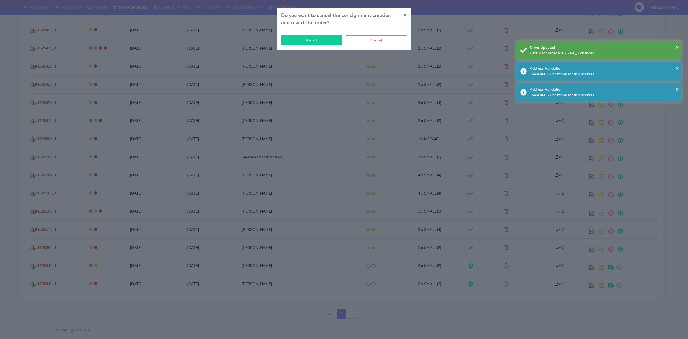
click at [325, 42] on button "Revert" at bounding box center [311, 40] width 61 height 10
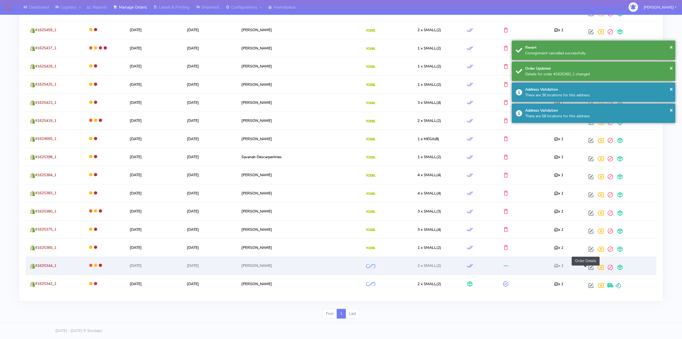
click at [587, 266] on span at bounding box center [592, 268] width 10 height 5
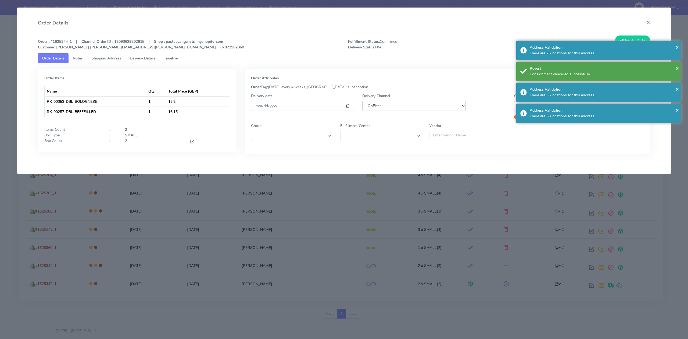
click at [376, 105] on select "DHL OnFleet Royal Mail DPD Yodel MaxOptra Amazon Collection" at bounding box center [413, 106] width 103 height 10
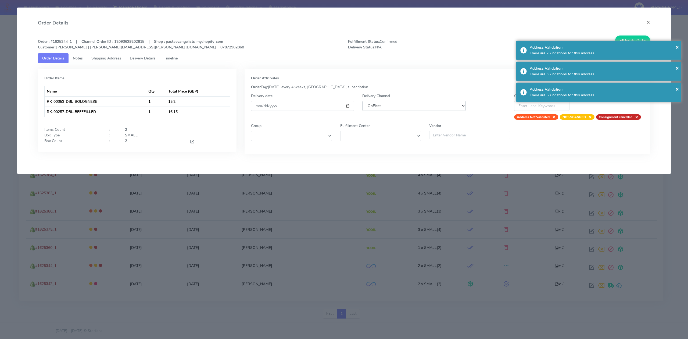
select select "5"
click at [362, 101] on select "DHL OnFleet Royal Mail DPD Yodel MaxOptra Amazon Collection" at bounding box center [413, 106] width 103 height 10
click at [638, 38] on button "Update Order" at bounding box center [632, 40] width 35 height 10
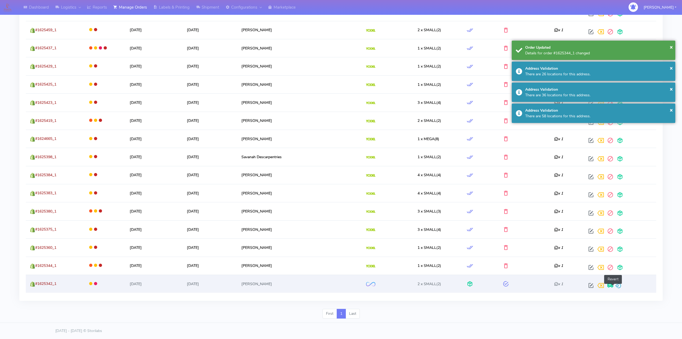
click at [616, 286] on span at bounding box center [619, 286] width 6 height 5
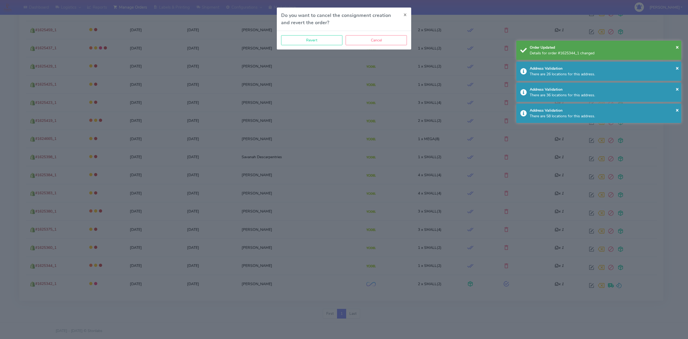
click at [322, 46] on div "Revert Cancel" at bounding box center [344, 40] width 134 height 19
click at [322, 42] on button "Revert" at bounding box center [311, 40] width 61 height 10
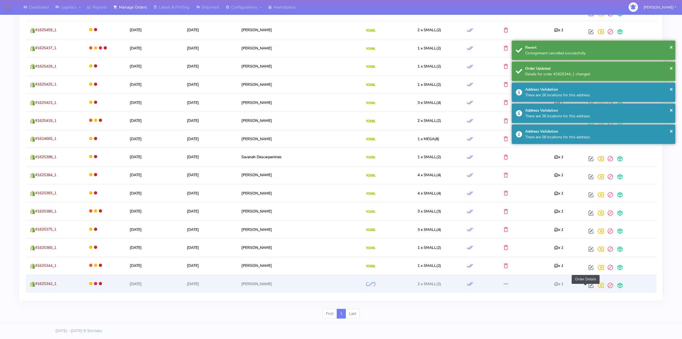
click at [587, 284] on span at bounding box center [592, 286] width 10 height 5
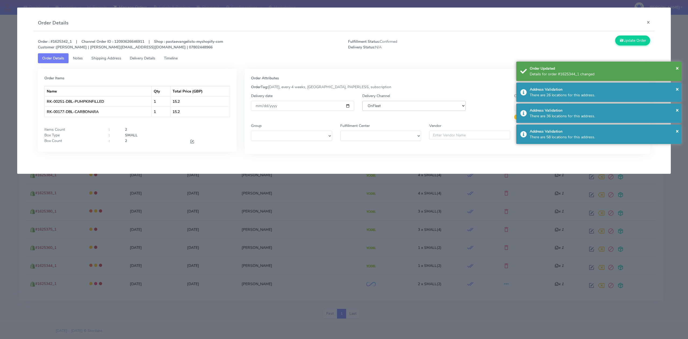
click at [389, 108] on select "DHL OnFleet Royal Mail DPD Yodel MaxOptra Amazon Collection" at bounding box center [413, 106] width 103 height 10
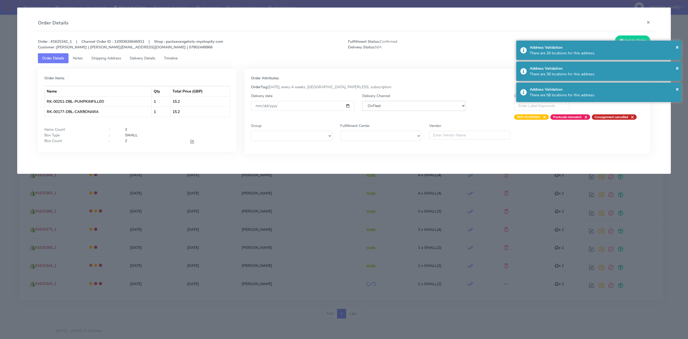
select select "5"
click at [362, 101] on select "DHL OnFleet Royal Mail DPD Yodel MaxOptra Amazon Collection" at bounding box center [413, 106] width 103 height 10
click at [623, 37] on button "Update Order" at bounding box center [632, 40] width 35 height 10
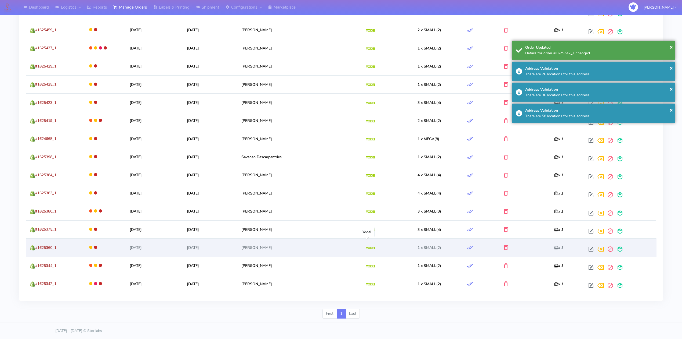
scroll to position [121, 0]
